Goal: Task Accomplishment & Management: Manage account settings

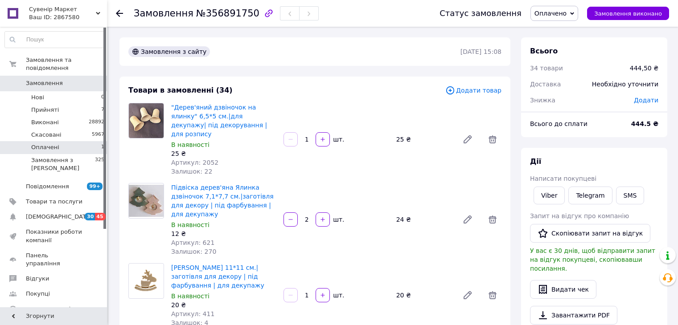
scroll to position [2540, 0]
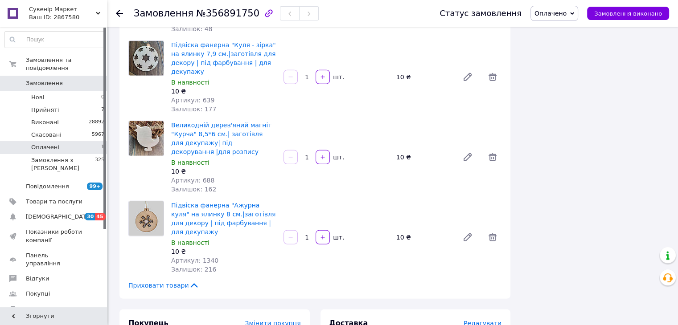
click at [92, 141] on li "Оплачені 1" at bounding box center [55, 147] width 110 height 12
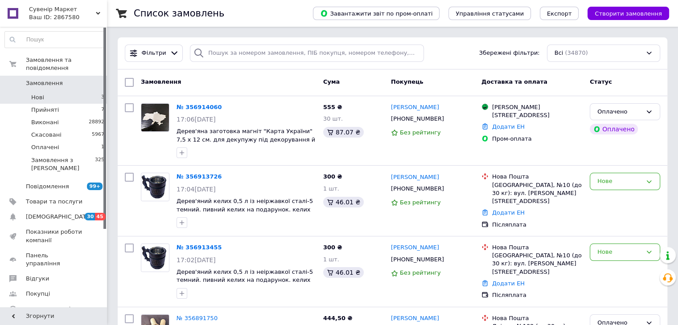
click at [53, 91] on li "Нові 3" at bounding box center [55, 97] width 110 height 12
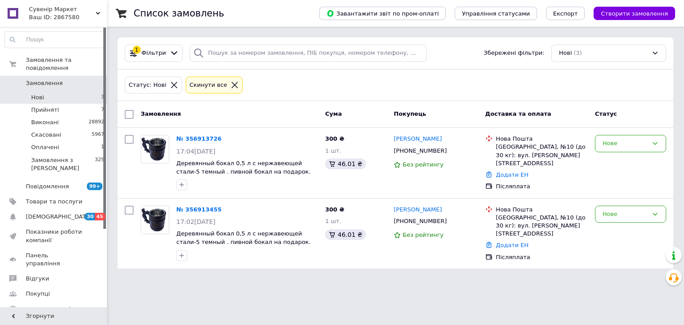
click at [57, 79] on span "Замовлення" at bounding box center [44, 83] width 37 height 8
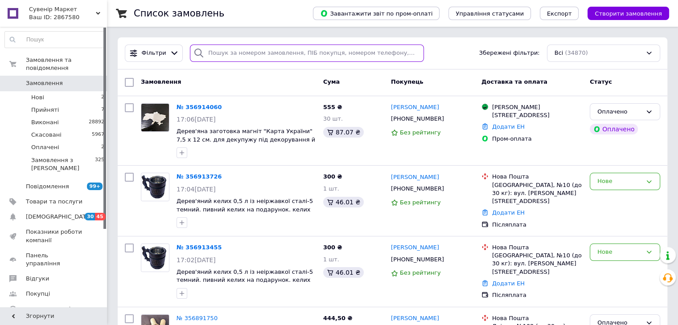
click at [270, 57] on input "search" at bounding box center [307, 53] width 234 height 17
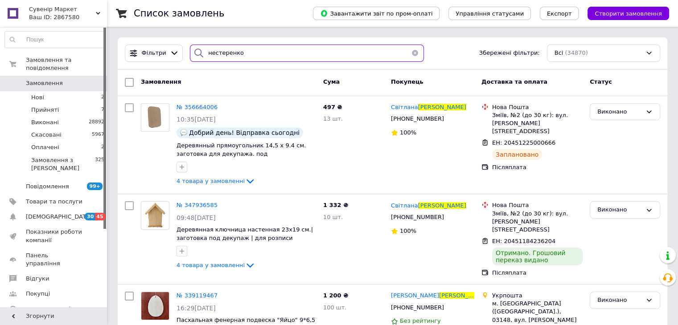
click at [277, 50] on input "нестеренко" at bounding box center [307, 53] width 234 height 17
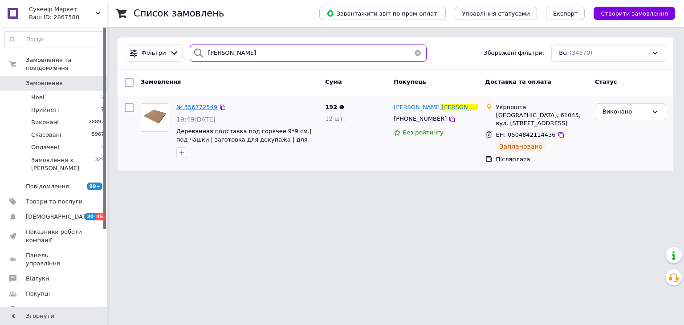
type input "[PERSON_NAME]"
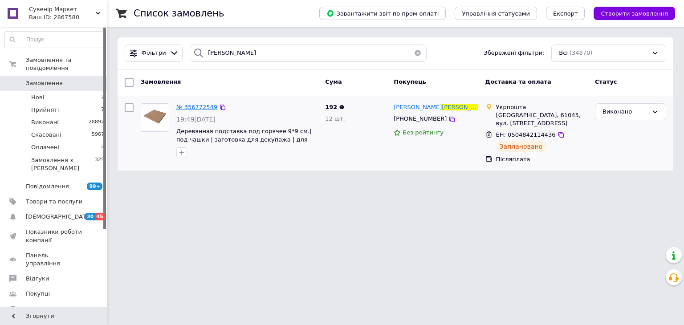
click at [193, 106] on span "№ 356772549" at bounding box center [196, 107] width 41 height 7
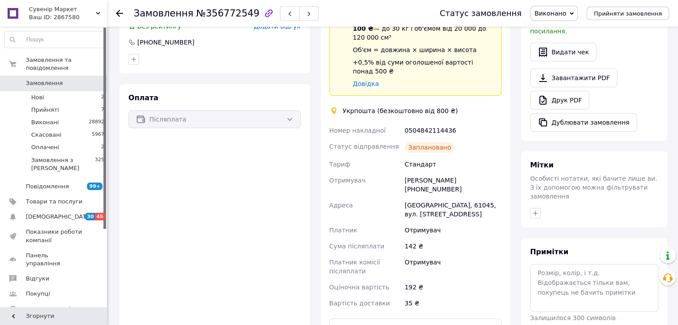
scroll to position [235, 0]
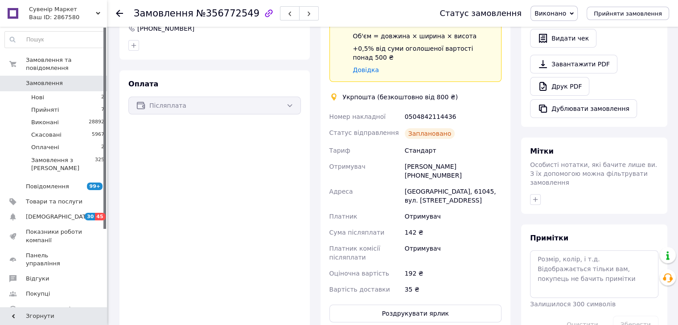
click at [119, 13] on use at bounding box center [119, 13] width 7 height 7
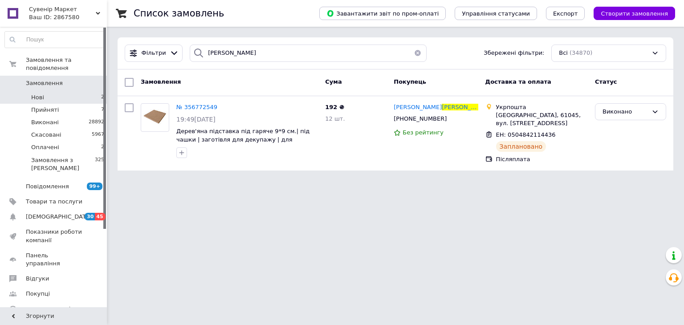
click at [40, 94] on span "Нові" at bounding box center [37, 98] width 13 height 8
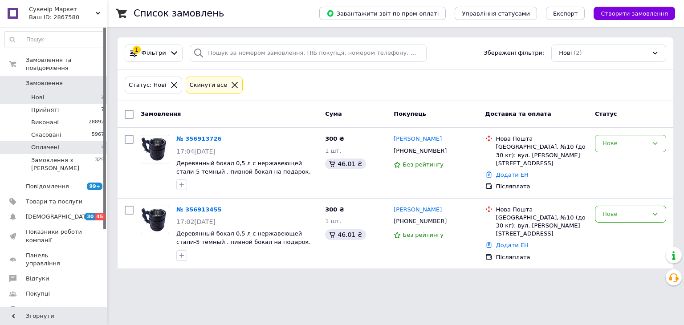
click at [64, 141] on li "Оплачені 2" at bounding box center [55, 147] width 110 height 12
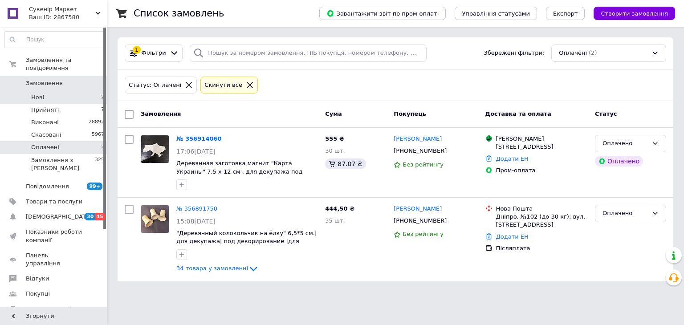
click at [89, 91] on li "Нові 2" at bounding box center [55, 97] width 110 height 12
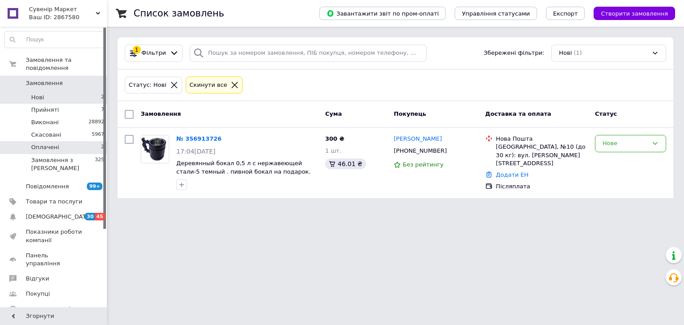
click at [81, 141] on li "Оплачені 2" at bounding box center [55, 147] width 110 height 12
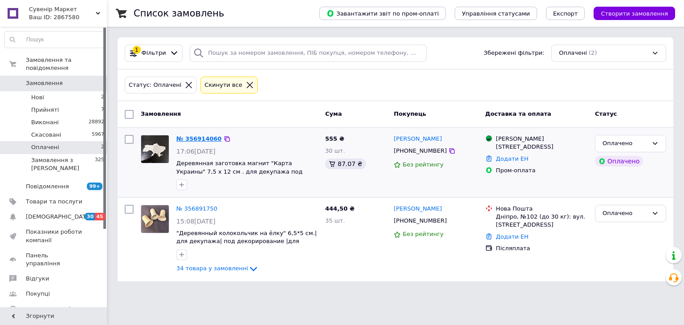
click at [205, 141] on link "№ 356914060" at bounding box center [198, 138] width 45 height 7
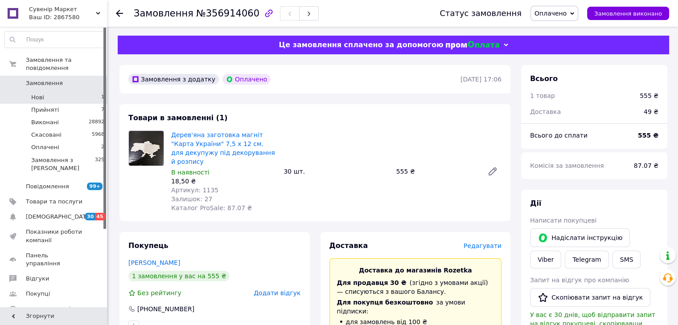
click at [87, 91] on li "Нові 1" at bounding box center [55, 97] width 110 height 12
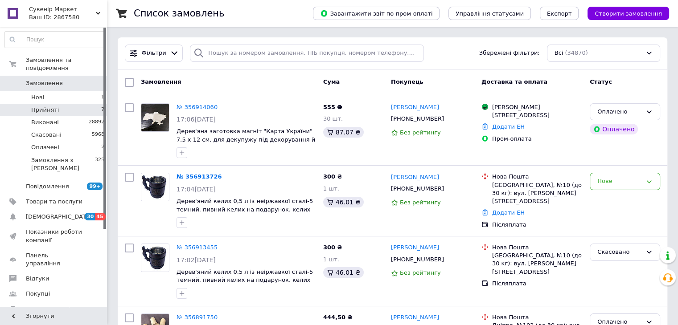
click at [86, 104] on li "Прийняті 7" at bounding box center [55, 110] width 110 height 12
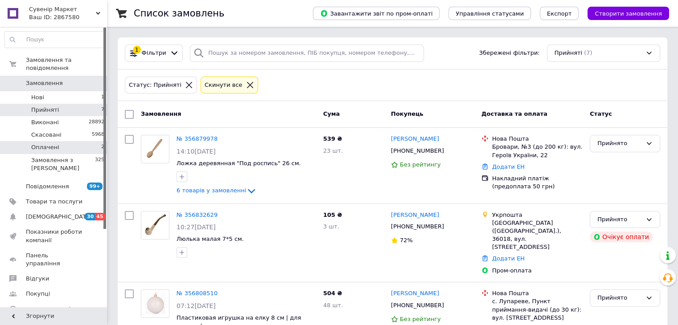
click at [75, 141] on li "Оплачені 2" at bounding box center [55, 147] width 110 height 12
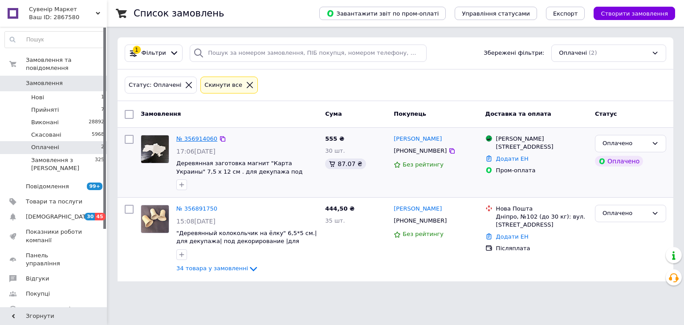
click at [201, 139] on link "№ 356914060" at bounding box center [196, 138] width 41 height 7
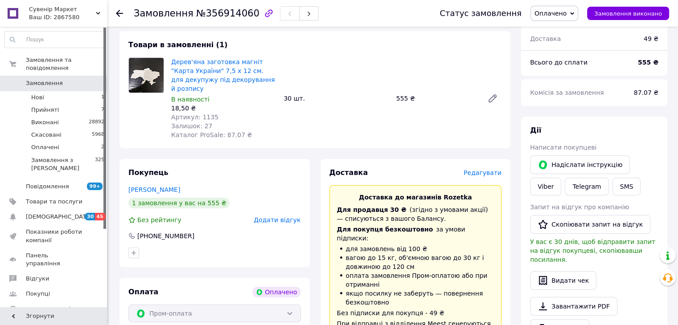
scroll to position [223, 0]
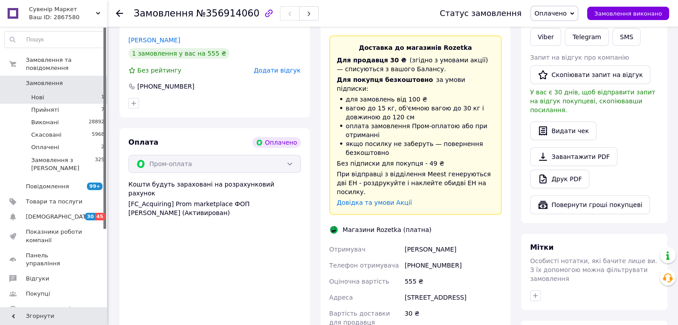
click at [48, 91] on li "Нові 1" at bounding box center [55, 97] width 110 height 12
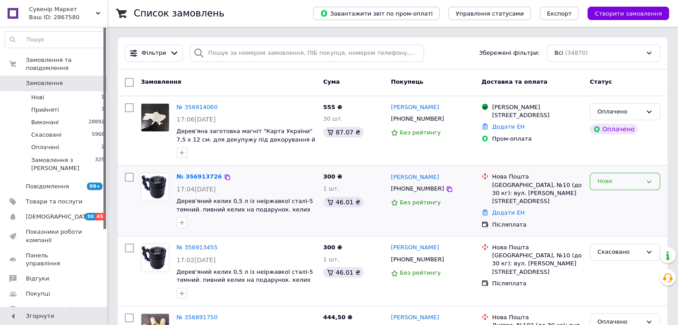
click at [597, 180] on div "Нове" at bounding box center [619, 181] width 45 height 9
click at [601, 200] on li "Прийнято" at bounding box center [625, 200] width 70 height 16
click at [194, 177] on link "№ 356913726" at bounding box center [198, 176] width 45 height 7
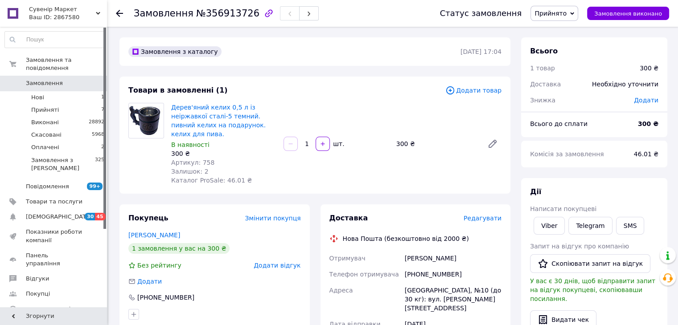
click at [550, 205] on div "Написати покупцеві" at bounding box center [594, 209] width 128 height 9
click at [542, 221] on link "Viber" at bounding box center [548, 226] width 31 height 18
click at [52, 79] on span "Замовлення" at bounding box center [44, 83] width 37 height 8
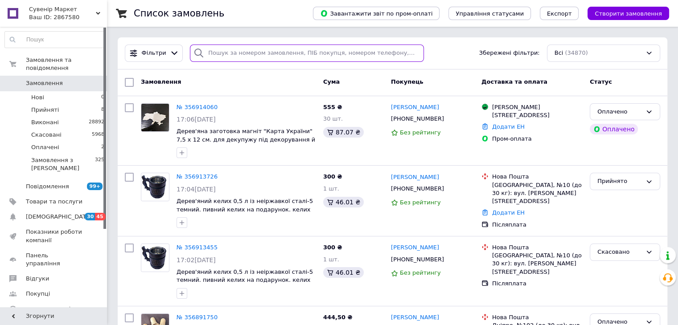
click at [235, 53] on input "search" at bounding box center [307, 53] width 234 height 17
paste input "[PHONE_NUMBER]"
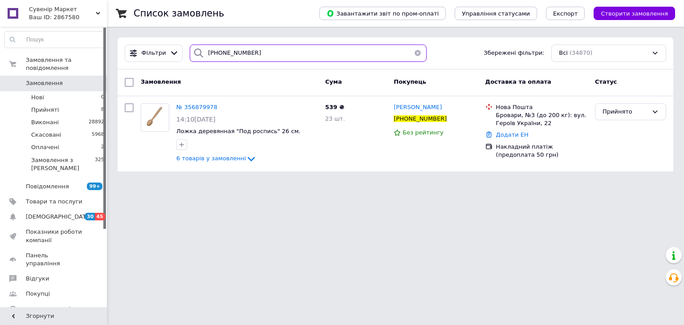
type input "[PHONE_NUMBER]"
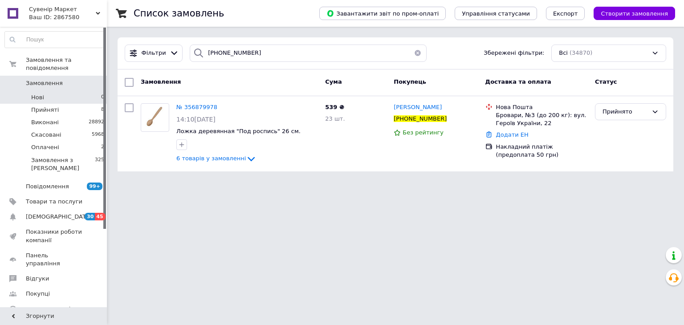
click at [86, 91] on li "Нові 0" at bounding box center [55, 97] width 110 height 12
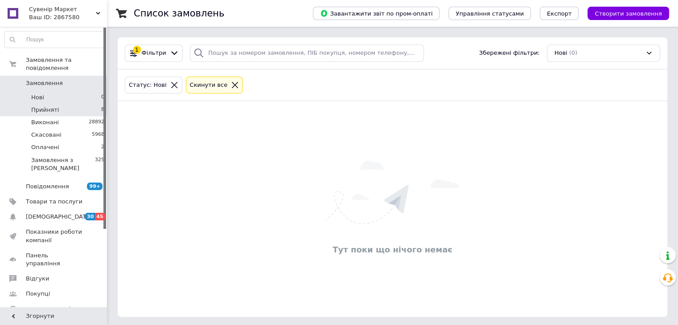
click at [92, 106] on li "Прийняті 8" at bounding box center [55, 110] width 110 height 12
